Goal: Information Seeking & Learning: Learn about a topic

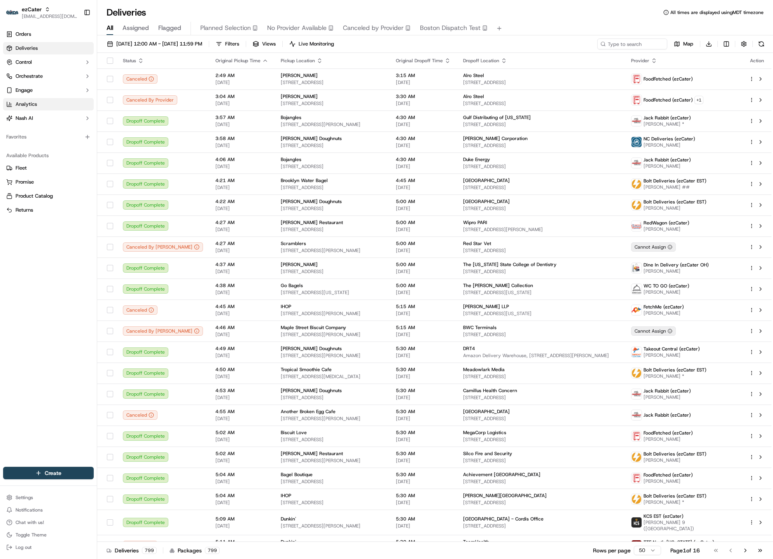
click at [48, 108] on link "Analytics" at bounding box center [48, 104] width 91 height 12
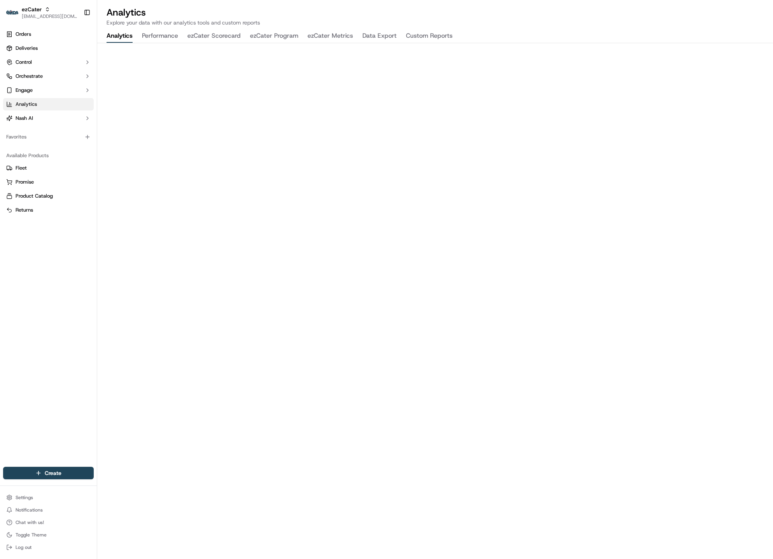
click at [266, 38] on button "ezCater Program" at bounding box center [274, 36] width 48 height 13
click at [326, 38] on button "ezCater Metrics" at bounding box center [330, 36] width 45 height 13
